Goal: Understand process/instructions

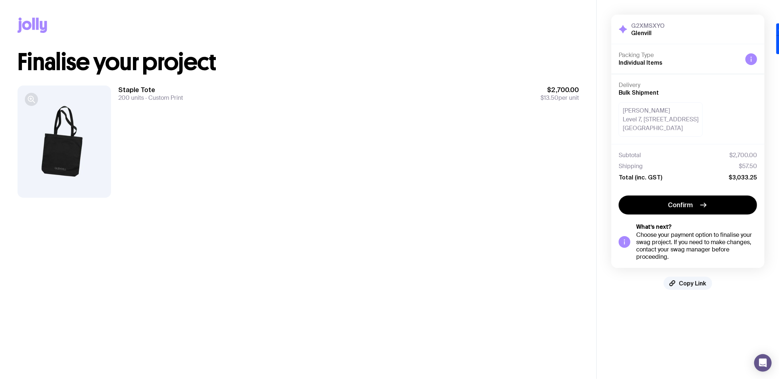
click at [31, 99] on icon "button" at bounding box center [31, 99] width 9 height 9
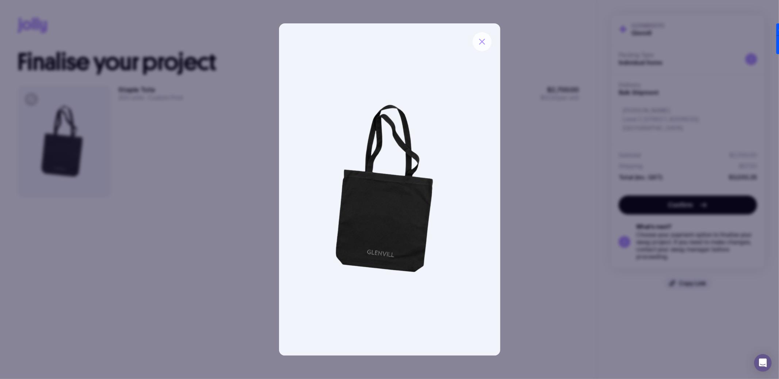
click at [478, 42] on icon "button" at bounding box center [481, 41] width 9 height 9
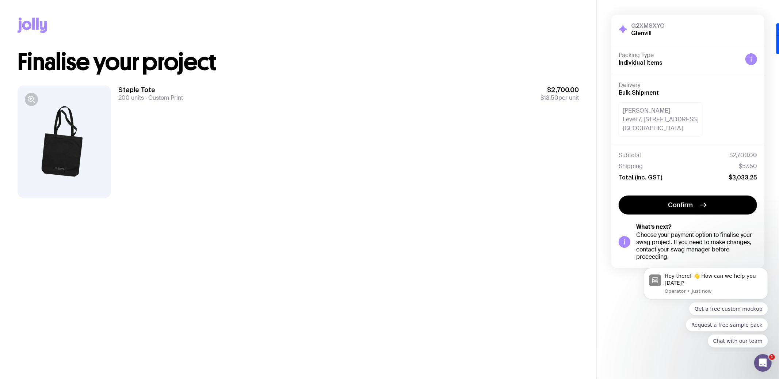
click at [66, 146] on div at bounding box center [64, 141] width 93 height 112
click at [72, 151] on div at bounding box center [64, 141] width 93 height 112
click at [34, 103] on icon "button" at bounding box center [31, 99] width 9 height 9
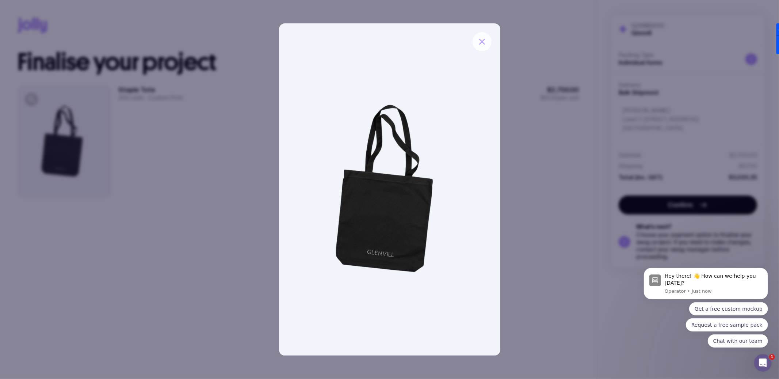
click at [481, 47] on button "button" at bounding box center [481, 41] width 19 height 19
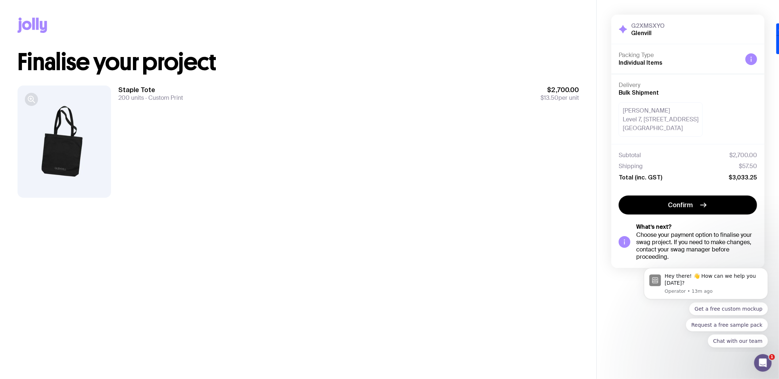
click at [35, 100] on icon "button" at bounding box center [31, 99] width 9 height 9
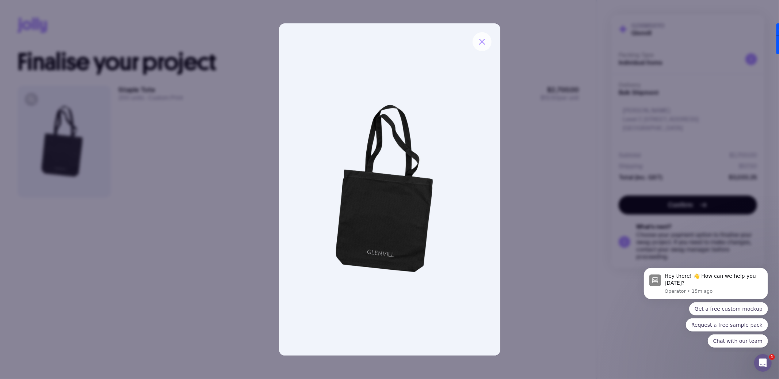
click at [487, 40] on button "button" at bounding box center [481, 41] width 19 height 19
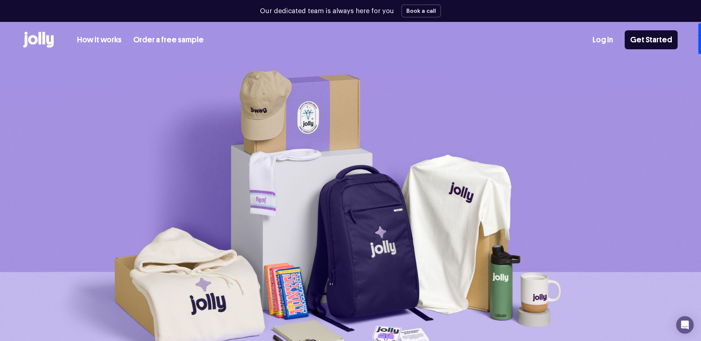
click at [39, 39] on icon at bounding box center [39, 38] width 3 height 12
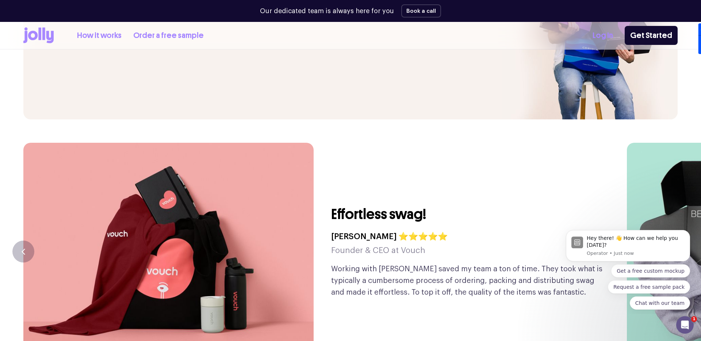
scroll to position [1687, 0]
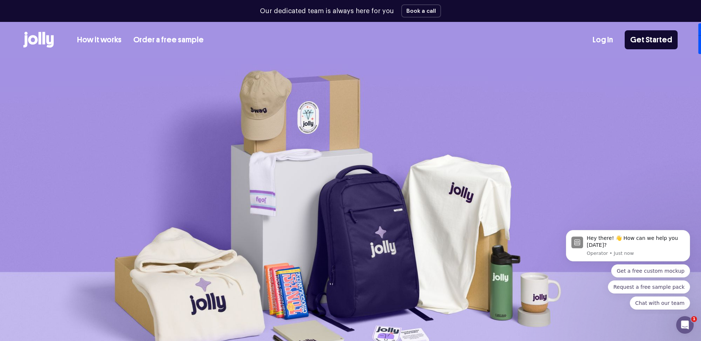
click at [99, 43] on link "How it works" at bounding box center [99, 40] width 45 height 12
